Goal: Task Accomplishment & Management: Use online tool/utility

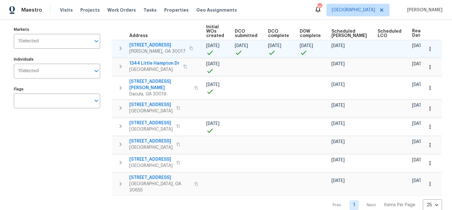
scroll to position [64, 0]
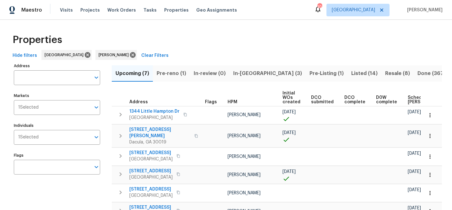
click at [408, 98] on span "Scheduled [PERSON_NAME]" at bounding box center [425, 99] width 35 height 9
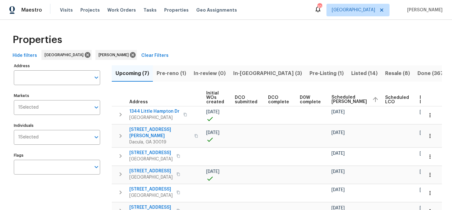
click at [420, 99] on span "Ready Date" at bounding box center [427, 99] width 14 height 9
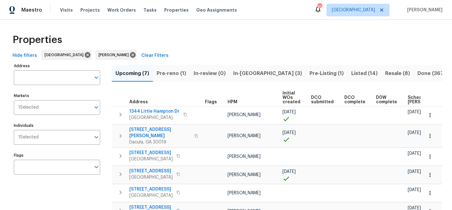
click at [408, 99] on span "Scheduled COE" at bounding box center [425, 99] width 35 height 9
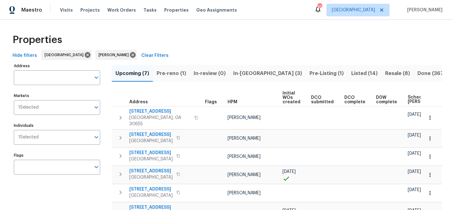
click at [408, 99] on span "Scheduled COE" at bounding box center [425, 99] width 35 height 9
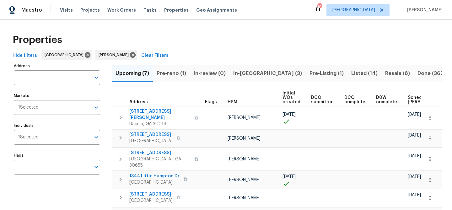
click at [408, 98] on span "Scheduled COE" at bounding box center [425, 99] width 35 height 9
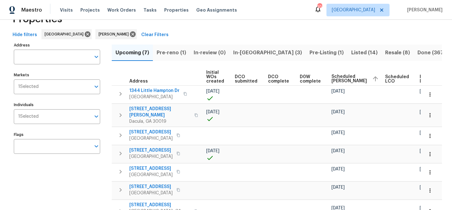
scroll to position [18, 0]
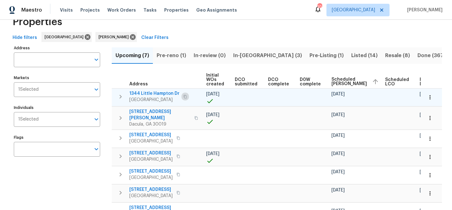
click at [187, 97] on icon "button" at bounding box center [185, 97] width 4 height 4
click at [157, 93] on span "1344 Little Hampton Dr" at bounding box center [154, 93] width 50 height 6
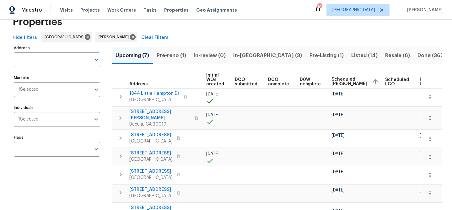
click at [171, 54] on span "Pre-reno (1)" at bounding box center [172, 55] width 30 height 9
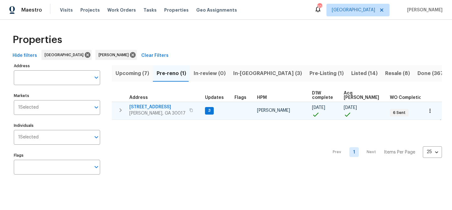
click at [161, 107] on span "2579 Middleton Way" at bounding box center [157, 107] width 56 height 6
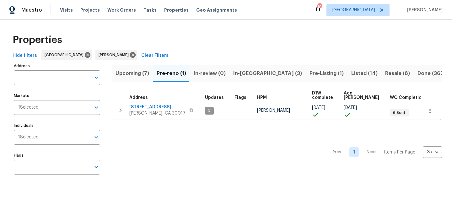
click at [238, 71] on span "In-reno (3)" at bounding box center [267, 73] width 69 height 9
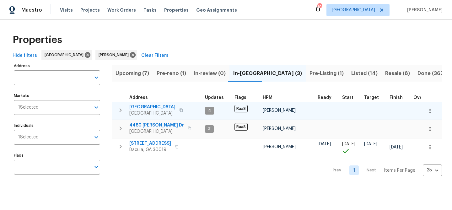
click at [132, 106] on span "[GEOGRAPHIC_DATA]" at bounding box center [152, 107] width 46 height 6
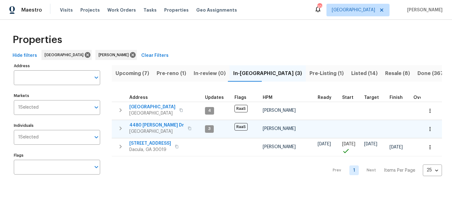
click at [143, 123] on span "4480 Joseph Dr" at bounding box center [156, 125] width 55 height 6
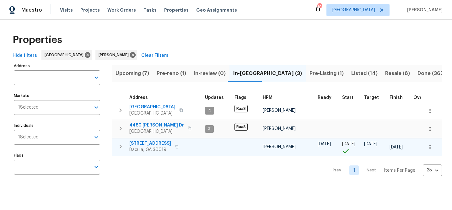
click at [143, 142] on span "2481 Merrion Park Ct" at bounding box center [150, 143] width 42 height 6
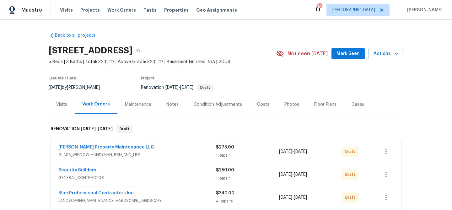
click at [167, 105] on div "Notes" at bounding box center [172, 104] width 12 height 6
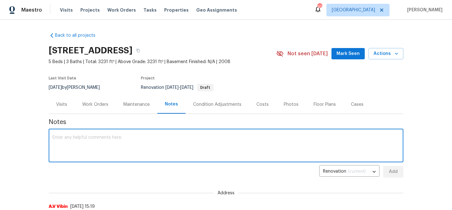
click at [136, 139] on textarea at bounding box center [225, 146] width 347 height 22
type textarea "DCO has not been completed"
click at [390, 172] on span "Add" at bounding box center [393, 172] width 10 height 8
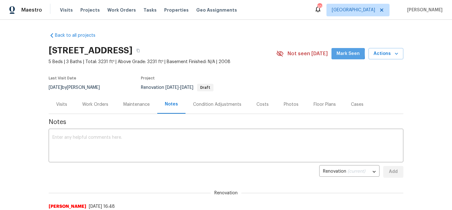
click at [343, 53] on span "Mark Seen" at bounding box center [348, 54] width 23 height 8
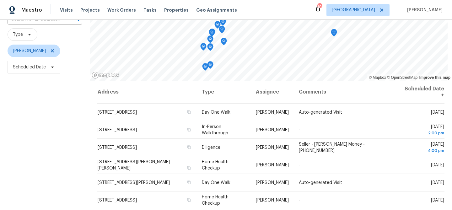
scroll to position [55, 0]
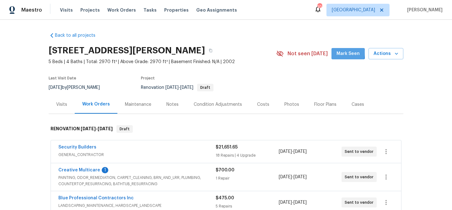
click at [336, 52] on button "Mark Seen" at bounding box center [348, 54] width 33 height 12
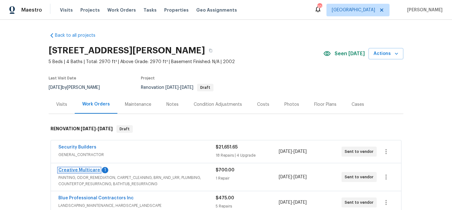
click at [87, 170] on link "Creative Multicare" at bounding box center [79, 170] width 42 height 4
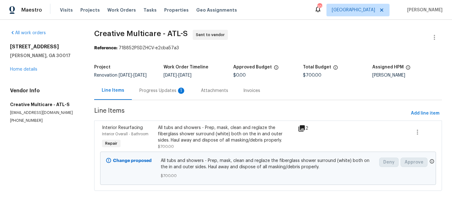
click at [155, 93] on div "Progress Updates 1" at bounding box center [162, 91] width 46 height 6
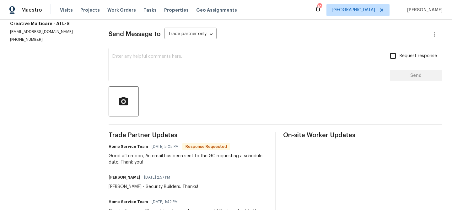
scroll to position [88, 0]
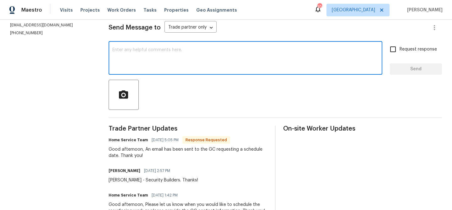
click at [153, 55] on textarea at bounding box center [245, 59] width 266 height 22
type textarea "Thank you!"
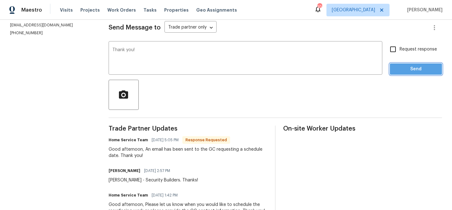
click at [415, 73] on span "Send" at bounding box center [416, 69] width 42 height 8
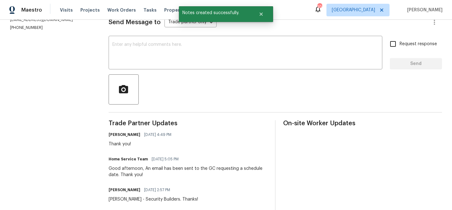
scroll to position [0, 0]
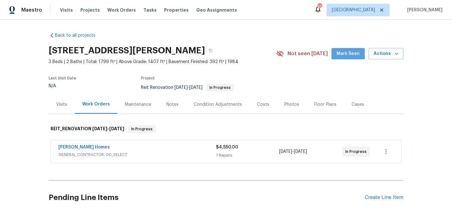
click at [349, 52] on span "Mark Seen" at bounding box center [348, 54] width 23 height 8
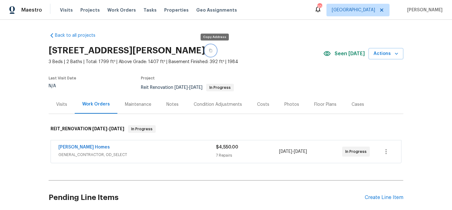
click at [212, 51] on icon "button" at bounding box center [210, 50] width 3 height 3
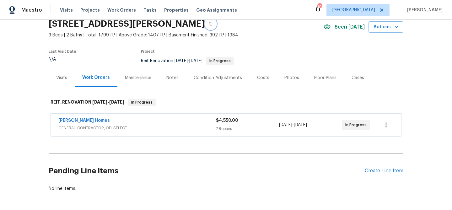
scroll to position [51, 0]
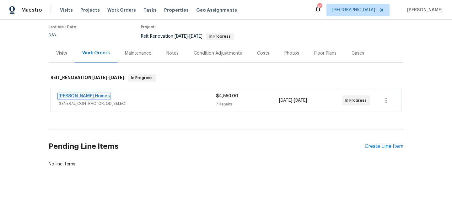
click at [85, 94] on link "[PERSON_NAME] Homes" at bounding box center [83, 96] width 51 height 4
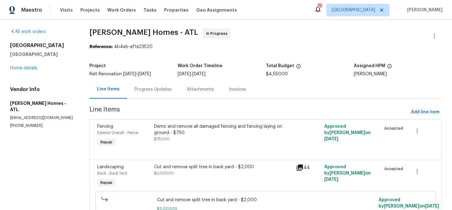
scroll to position [1, 0]
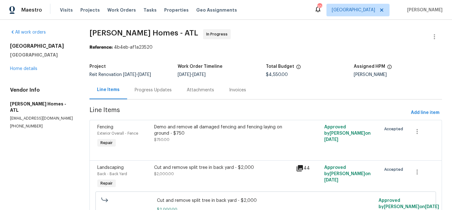
click at [159, 91] on div "Progress Updates" at bounding box center [153, 90] width 37 height 6
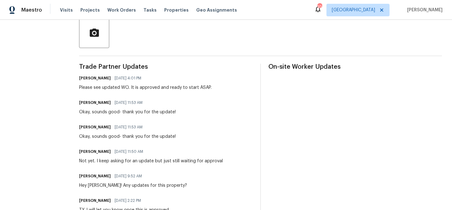
scroll to position [70, 0]
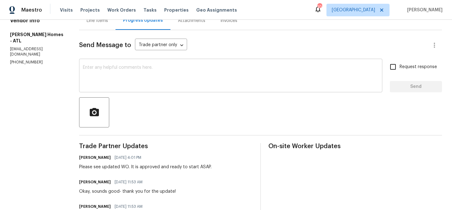
click at [143, 76] on textarea at bounding box center [231, 76] width 296 height 22
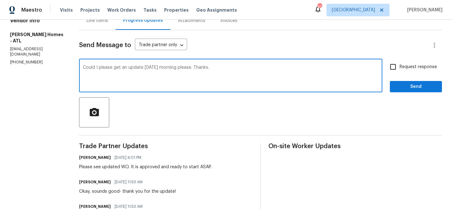
click at [177, 68] on textarea "Could I please get an update tomorrow morning please. Thanks." at bounding box center [231, 76] width 296 height 22
type textarea "Could I please get an update tomorrow morning. Thanks."
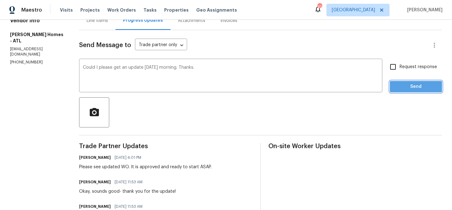
click at [407, 87] on span "Send" at bounding box center [416, 87] width 42 height 8
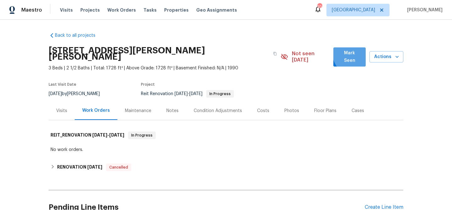
click at [355, 54] on span "Mark Seen" at bounding box center [349, 56] width 22 height 15
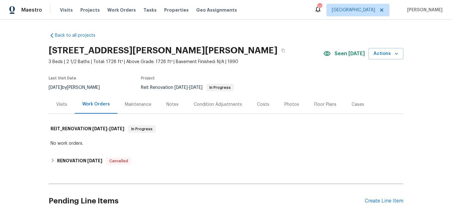
click at [64, 105] on div "Visits" at bounding box center [61, 104] width 11 height 6
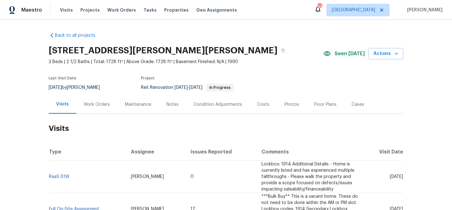
click at [104, 105] on div "Work Orders" at bounding box center [97, 104] width 26 height 6
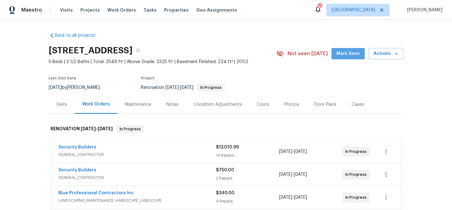
click at [352, 53] on span "Mark Seen" at bounding box center [348, 54] width 23 height 8
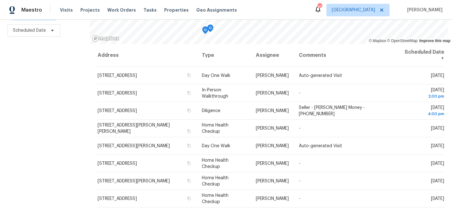
scroll to position [89, 0]
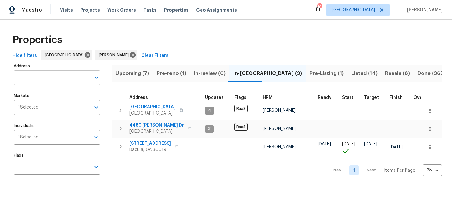
click at [73, 76] on input "Address" at bounding box center [52, 77] width 77 height 15
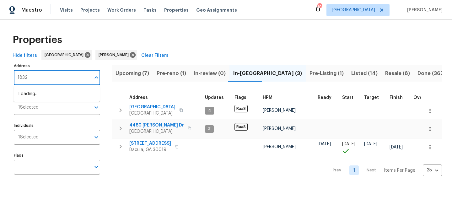
type input "1832"
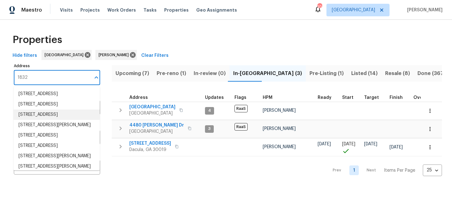
click at [60, 120] on li "1832 Glenwood Ln Snellville GA 30078" at bounding box center [57, 115] width 86 height 10
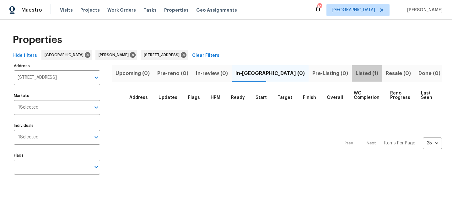
click at [356, 73] on span "Listed (1)" at bounding box center [367, 73] width 23 height 9
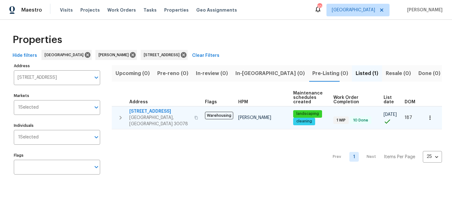
click at [151, 110] on span "[STREET_ADDRESS]" at bounding box center [159, 111] width 61 height 6
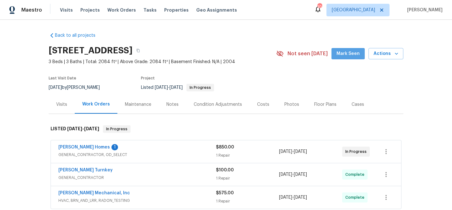
click at [350, 49] on button "Mark Seen" at bounding box center [348, 54] width 33 height 12
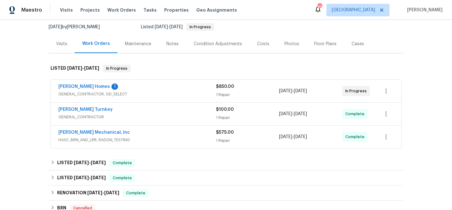
scroll to position [68, 0]
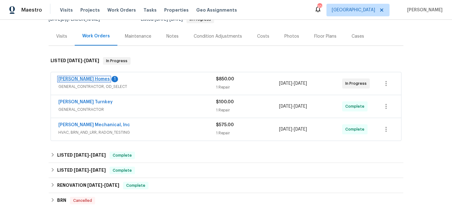
click at [80, 78] on link "[PERSON_NAME] Homes" at bounding box center [83, 79] width 51 height 4
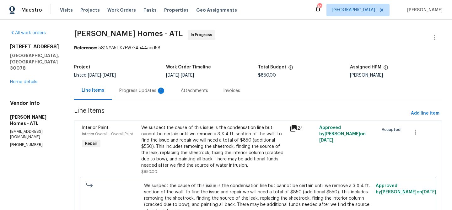
click at [137, 88] on div "Progress Updates 1" at bounding box center [142, 91] width 46 height 6
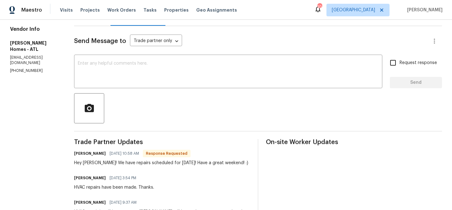
scroll to position [72, 0]
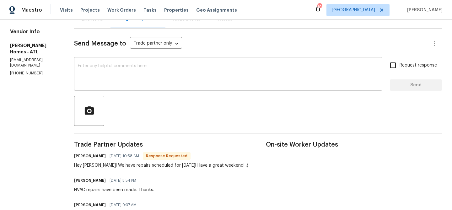
click at [134, 75] on textarea at bounding box center [228, 75] width 301 height 22
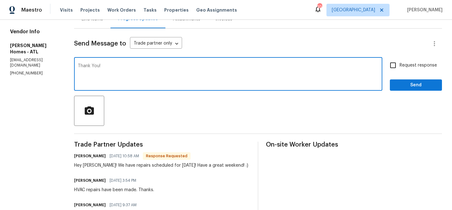
type textarea "Thank You!"
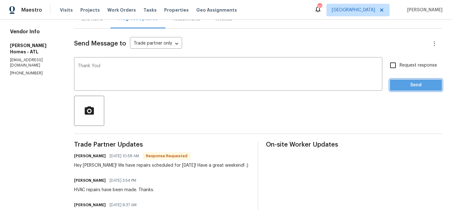
click at [420, 88] on span "Send" at bounding box center [416, 85] width 42 height 8
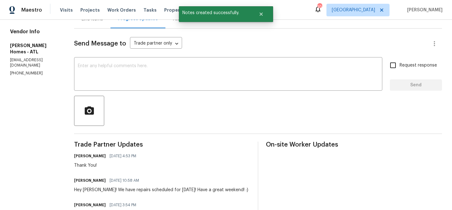
scroll to position [0, 0]
